Goal: Task Accomplishment & Management: Complete application form

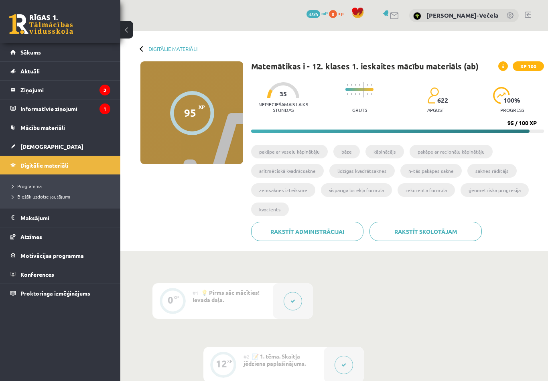
click at [38, 148] on span "[DEMOGRAPHIC_DATA]" at bounding box center [51, 146] width 63 height 7
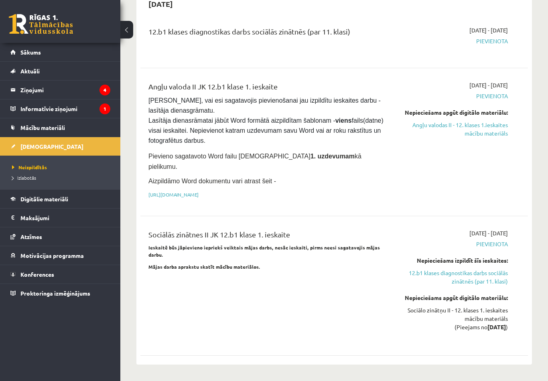
scroll to position [497, 0]
click at [497, 121] on link "Angļu valodas II - 12. klases 1.ieskaites mācību materiāls" at bounding box center [452, 129] width 112 height 17
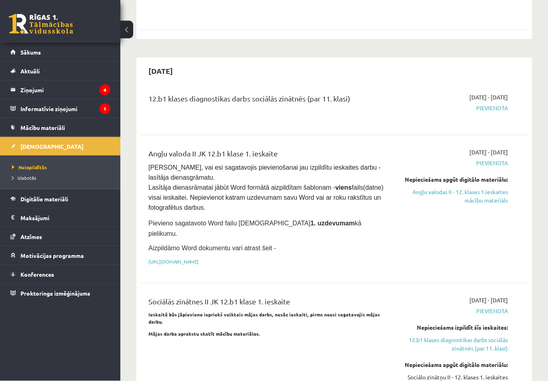
scroll to position [431, 0]
click at [191, 258] on link "[URL][DOMAIN_NAME]" at bounding box center [173, 261] width 50 height 6
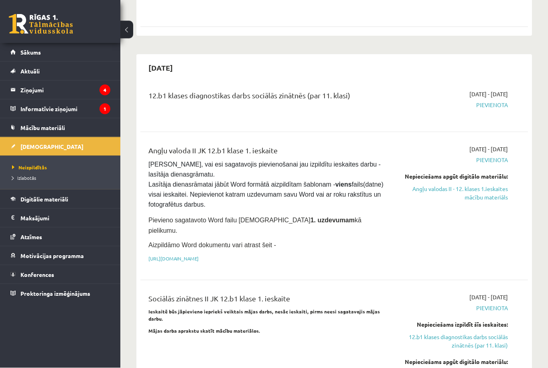
scroll to position [434, 0]
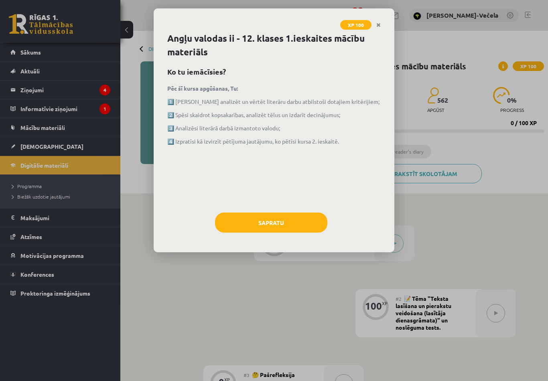
click at [298, 219] on button "Sapratu" at bounding box center [271, 223] width 112 height 20
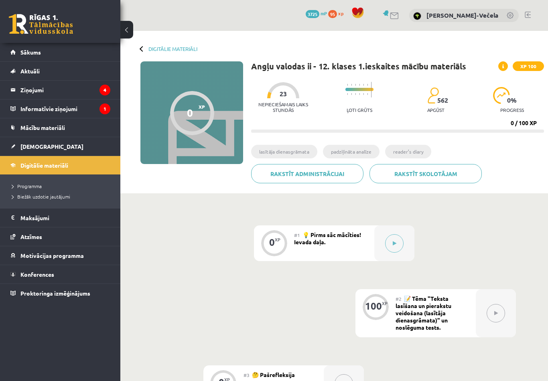
click at [404, 236] on div at bounding box center [394, 243] width 40 height 36
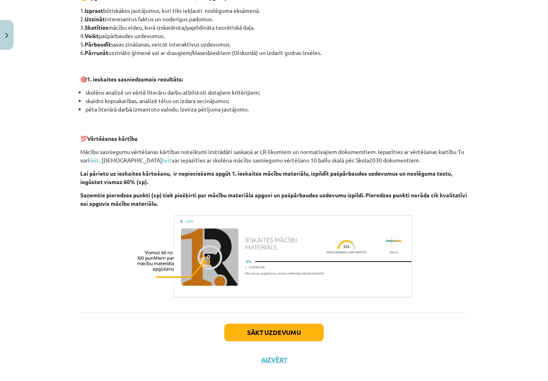
scroll to position [450, 0]
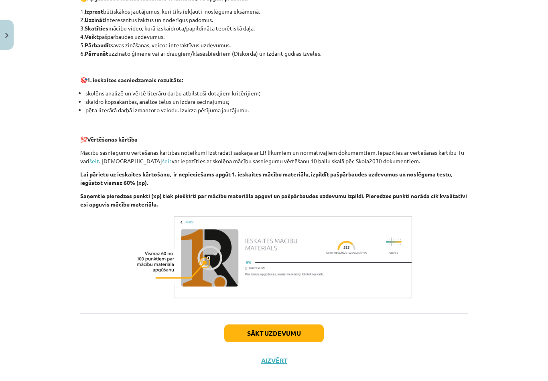
click at [278, 327] on button "Sākt uzdevumu" at bounding box center [273, 334] width 99 height 18
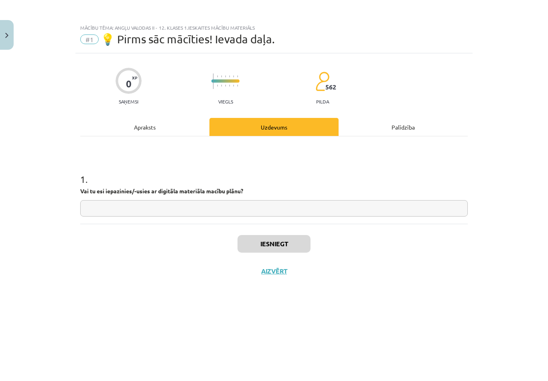
scroll to position [0, 0]
click at [297, 206] on input "text" at bounding box center [274, 208] width 388 height 16
type input "**"
click at [283, 244] on button "Iesniegt" at bounding box center [274, 244] width 73 height 18
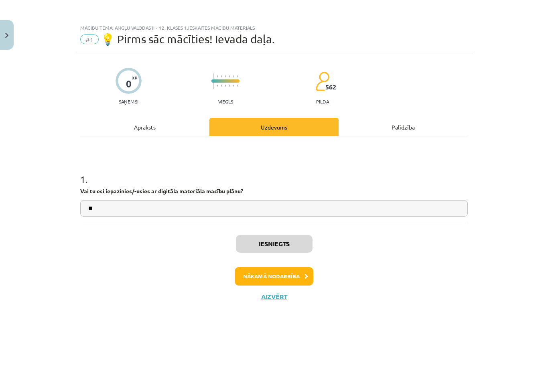
click at [290, 274] on button "Nākamā nodarbība" at bounding box center [274, 276] width 79 height 18
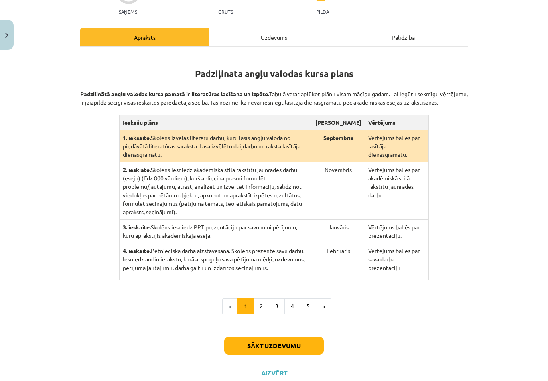
scroll to position [103, 0]
click at [292, 355] on button "Sākt uzdevumu" at bounding box center [273, 346] width 99 height 18
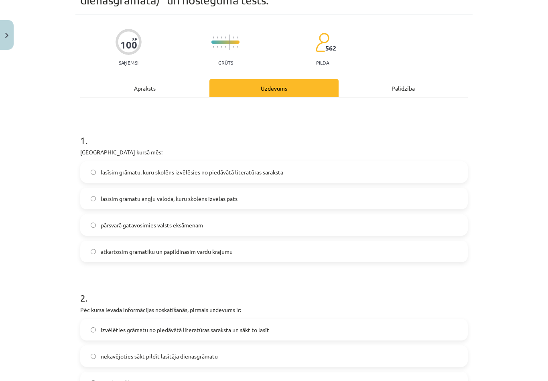
scroll to position [52, 0]
click at [201, 197] on span "lasīsim grāmatu angļu valodā, kuru skolēns izvēlas pats" at bounding box center [169, 198] width 137 height 8
click at [219, 170] on span "lasīsim grāmatu, kuru skolēns izvēlēsies no piedāvātā literatūras saraksta" at bounding box center [192, 172] width 183 height 8
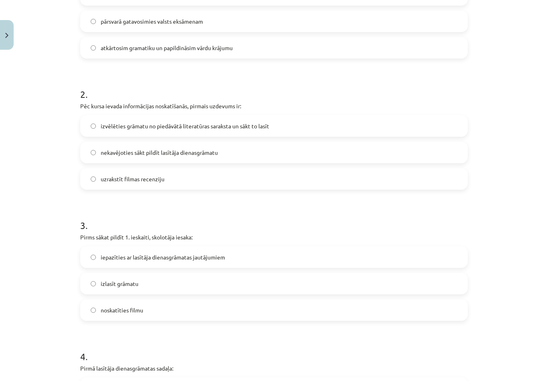
scroll to position [258, 0]
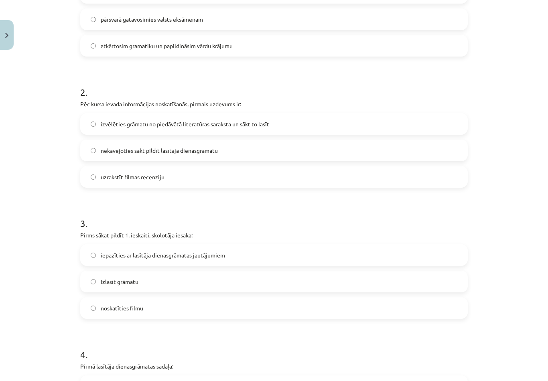
click at [177, 126] on span "izvēlēties grāmatu no piedāvātā literatūras saraksta un sākt to lasīt" at bounding box center [185, 124] width 169 height 8
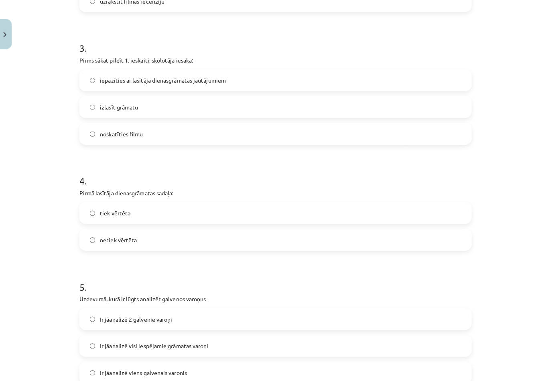
scroll to position [432, 0]
click at [83, 77] on label "iepazīties ar lasītāja dienasgrāmatas jautājumiem" at bounding box center [274, 81] width 386 height 20
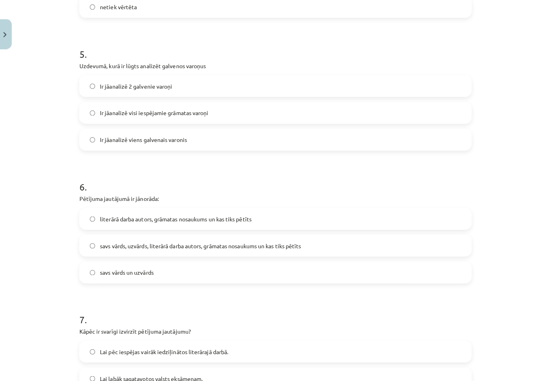
scroll to position [662, 0]
click at [98, 103] on label "Ir jāanalizē visi iespējamie grāmatas varoņi" at bounding box center [274, 113] width 386 height 20
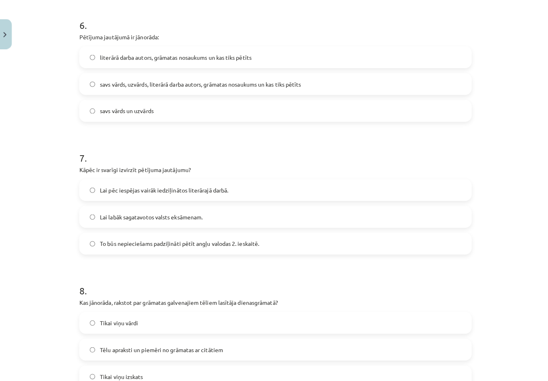
scroll to position [822, 0]
click at [119, 83] on span "savs vārds, uzvārds, literārā darba autors, grāmatas nosaukums un kas tiks pētī…" at bounding box center [200, 84] width 199 height 8
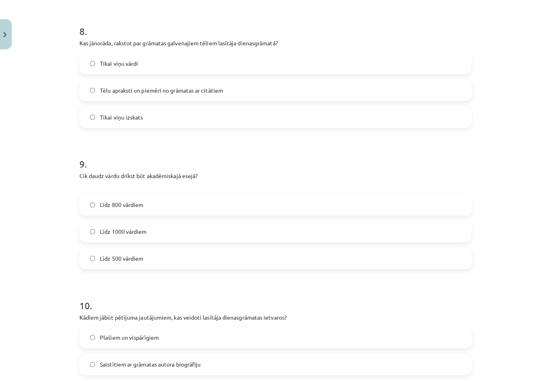
scroll to position [1078, 0]
click at [107, 94] on label "Tēlu apraksti un piemēri no grāmatas ar citātiem" at bounding box center [274, 90] width 386 height 20
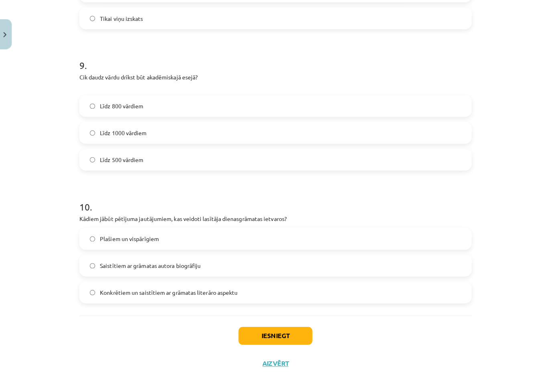
scroll to position [1176, 0]
click at [95, 103] on label "Līdz 800 vārdiem" at bounding box center [274, 106] width 386 height 20
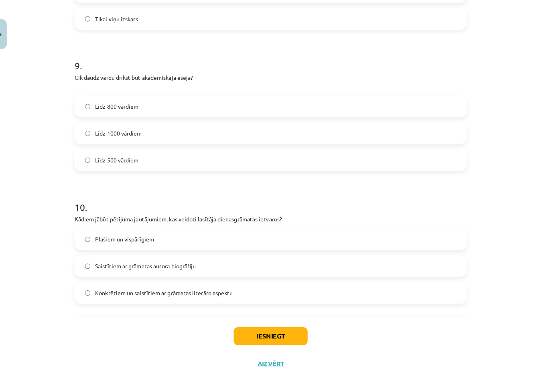
click at [145, 262] on span "Saistītiem ar grāmatas autora biogrāfiju" at bounding box center [150, 264] width 99 height 8
click at [244, 332] on button "Iesniegt" at bounding box center [274, 334] width 73 height 18
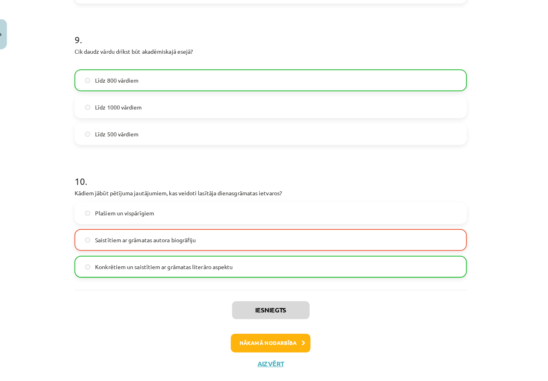
scroll to position [1201, 0]
click at [251, 332] on button "Nākamā nodarbība" at bounding box center [274, 340] width 79 height 18
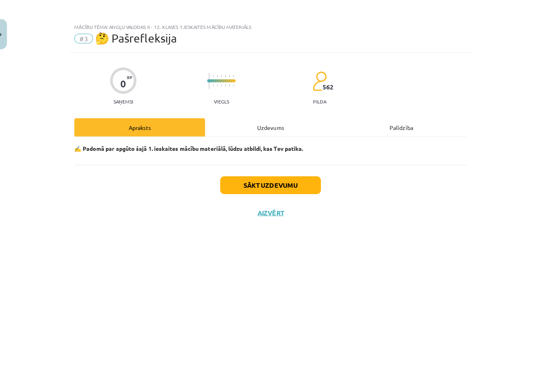
click at [236, 186] on button "Sākt uzdevumu" at bounding box center [273, 184] width 99 height 18
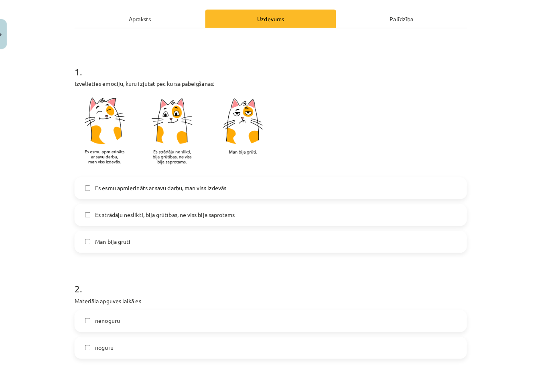
scroll to position [121, 0]
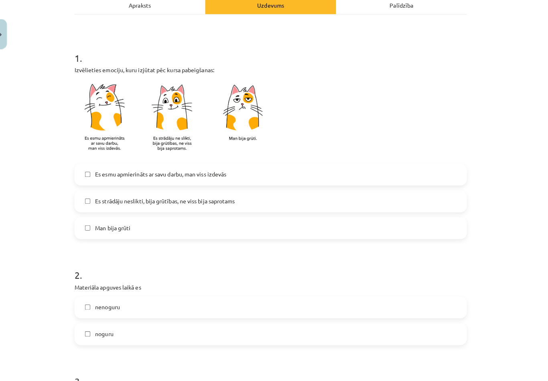
click at [91, 190] on label "Es strādāju neslikti, bija grūtības, ne viss bija saprotams" at bounding box center [274, 200] width 386 height 20
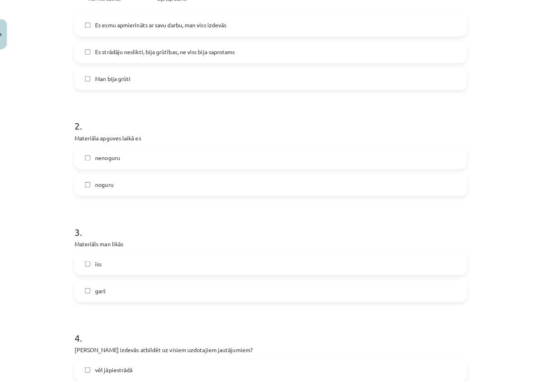
scroll to position [268, 0]
click at [87, 149] on label "nenoguru" at bounding box center [274, 157] width 386 height 20
click at [100, 278] on label "garš" at bounding box center [274, 288] width 386 height 20
click at [101, 258] on span "īss" at bounding box center [104, 262] width 6 height 8
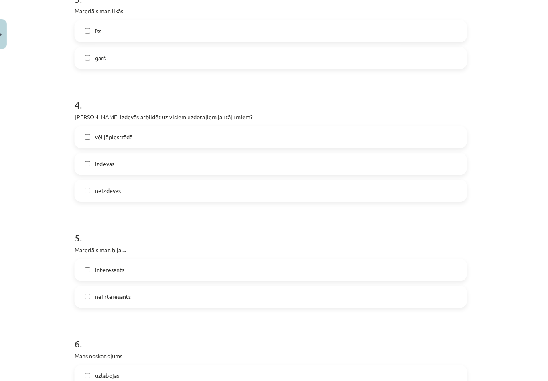
scroll to position [498, 0]
click at [91, 180] on label "neizdevās" at bounding box center [274, 190] width 386 height 20
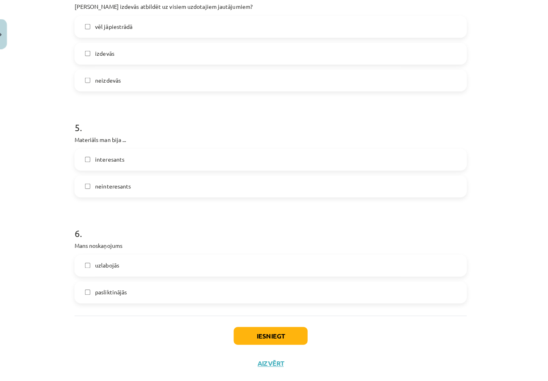
scroll to position [607, 0]
click at [94, 153] on label "interesants" at bounding box center [274, 159] width 386 height 20
click at [115, 286] on span "pasliktinājās" at bounding box center [116, 290] width 31 height 8
click at [238, 325] on button "Iesniegt" at bounding box center [274, 334] width 73 height 18
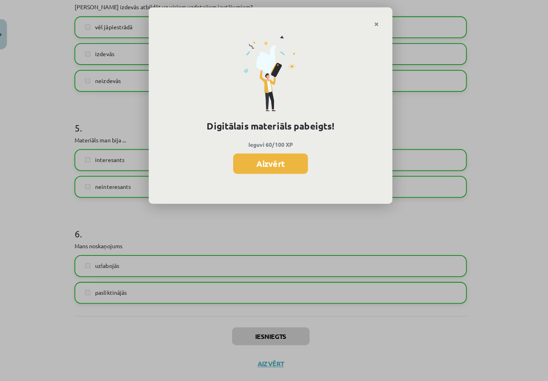
click at [263, 164] on button "Aizvērt" at bounding box center [274, 163] width 74 height 20
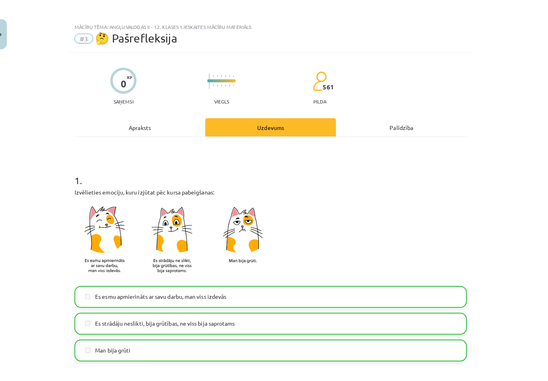
scroll to position [0, 0]
